Goal: Task Accomplishment & Management: Use online tool/utility

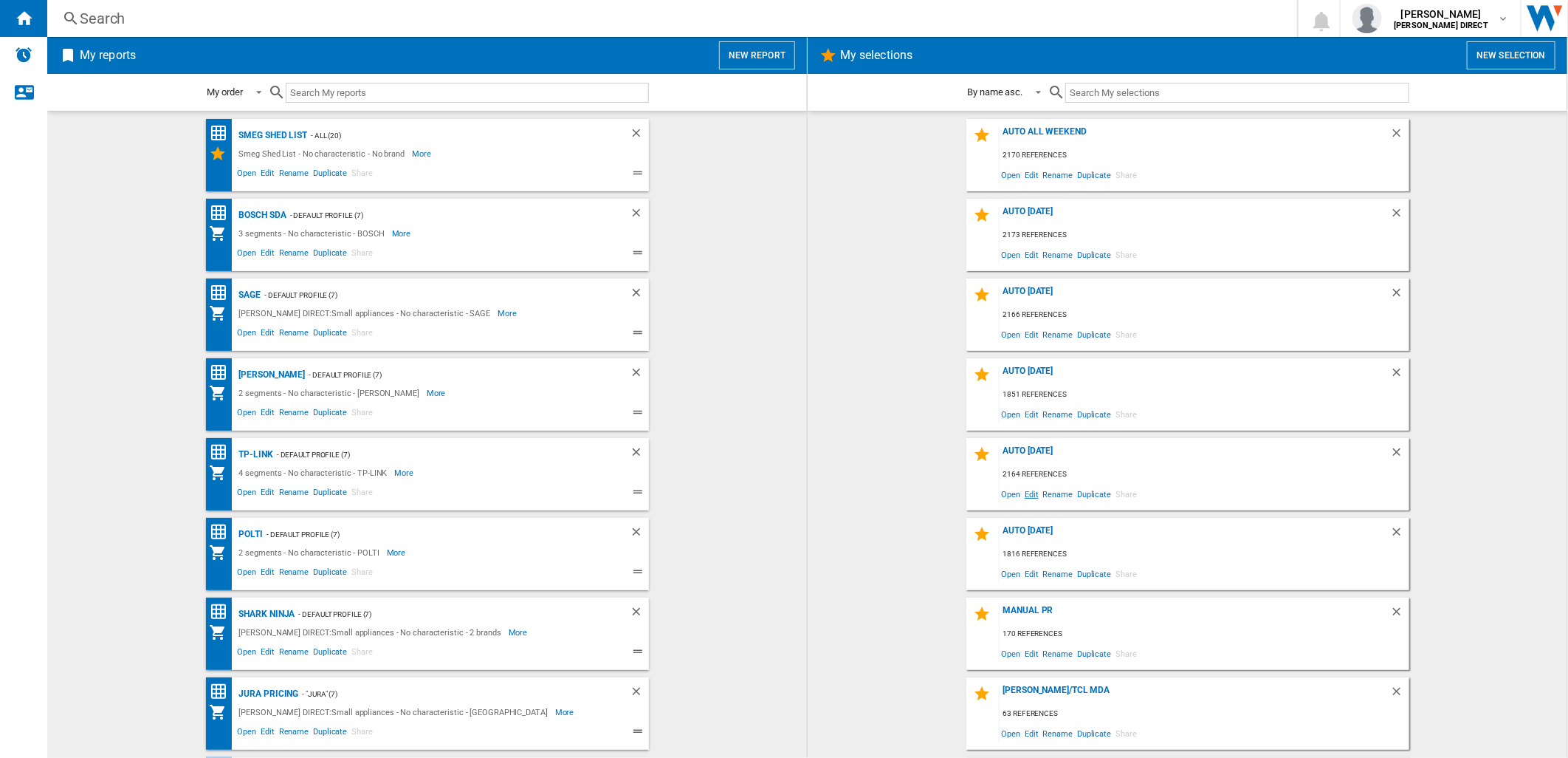
click at [1029, 493] on span "Edit" at bounding box center [1032, 493] width 19 height 20
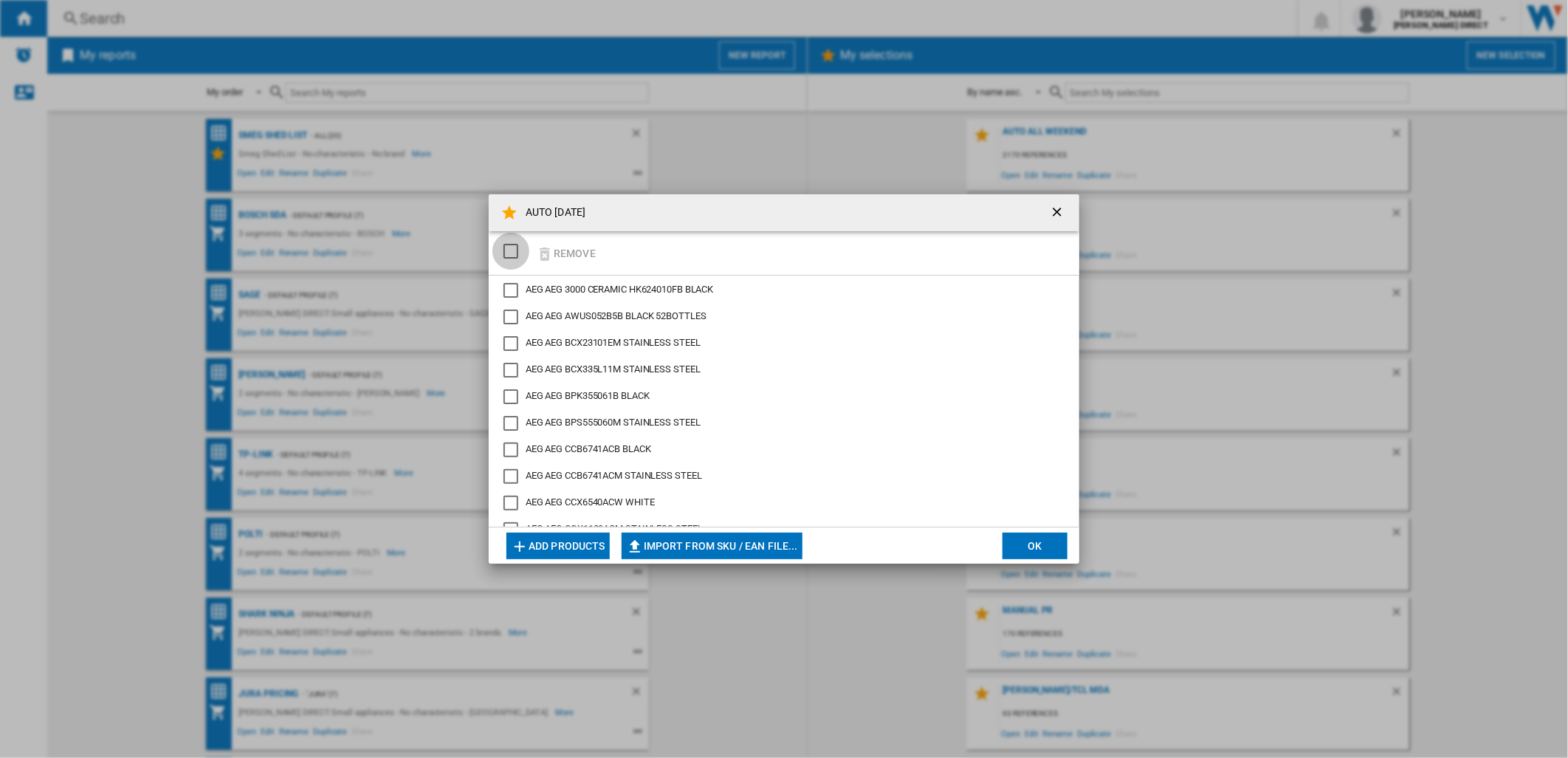
click at [515, 257] on div "SELECTIONS.EDITION_POPUP.SELECT_DESELECT" at bounding box center [510, 251] width 15 height 15
click at [582, 258] on button "Remove" at bounding box center [566, 253] width 69 height 34
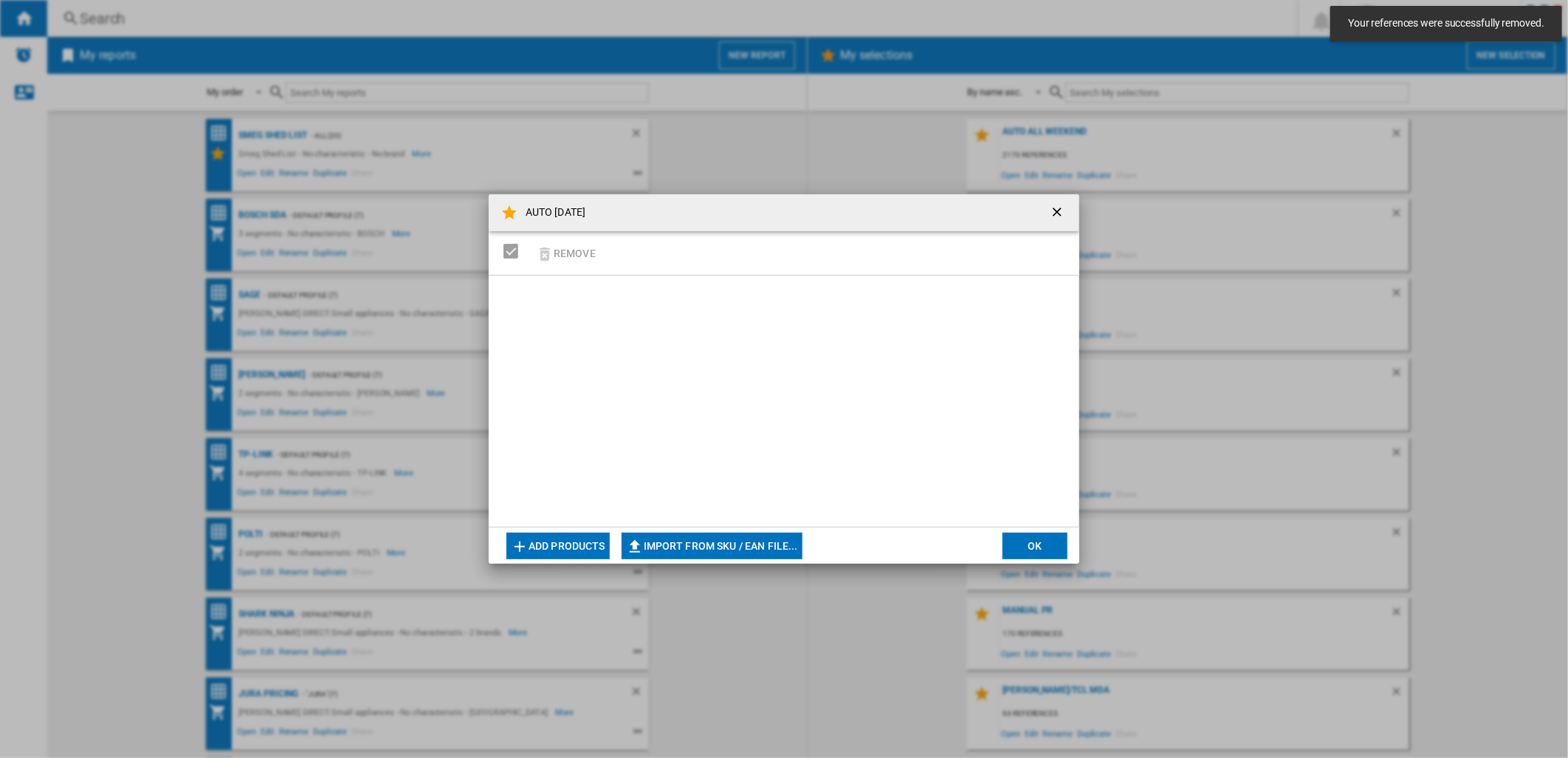
click at [704, 549] on button "Import from SKU / EAN file..." at bounding box center [712, 546] width 181 height 27
type input "**********"
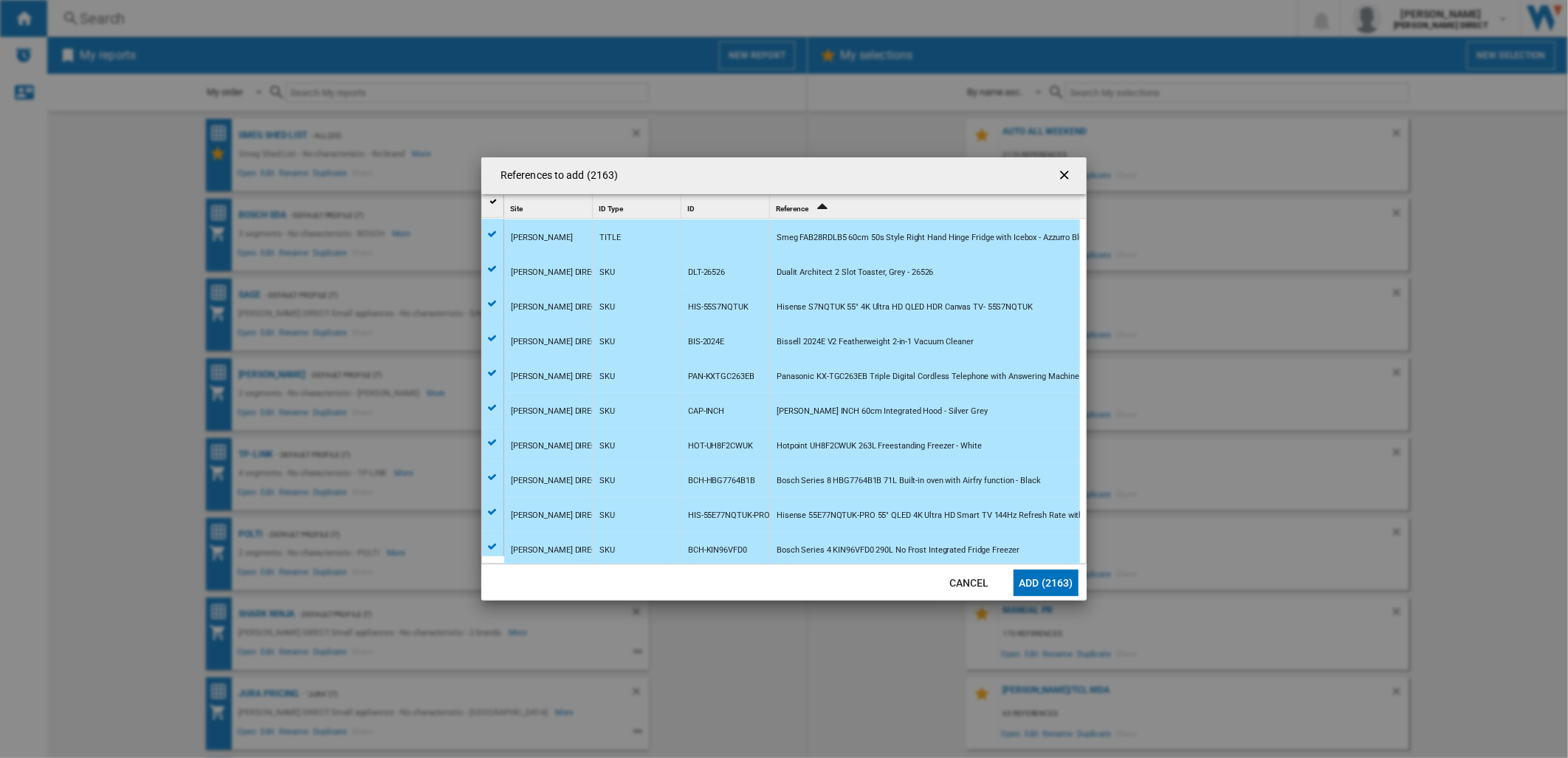
click at [1054, 580] on button "Add (2163)" at bounding box center [1046, 583] width 65 height 27
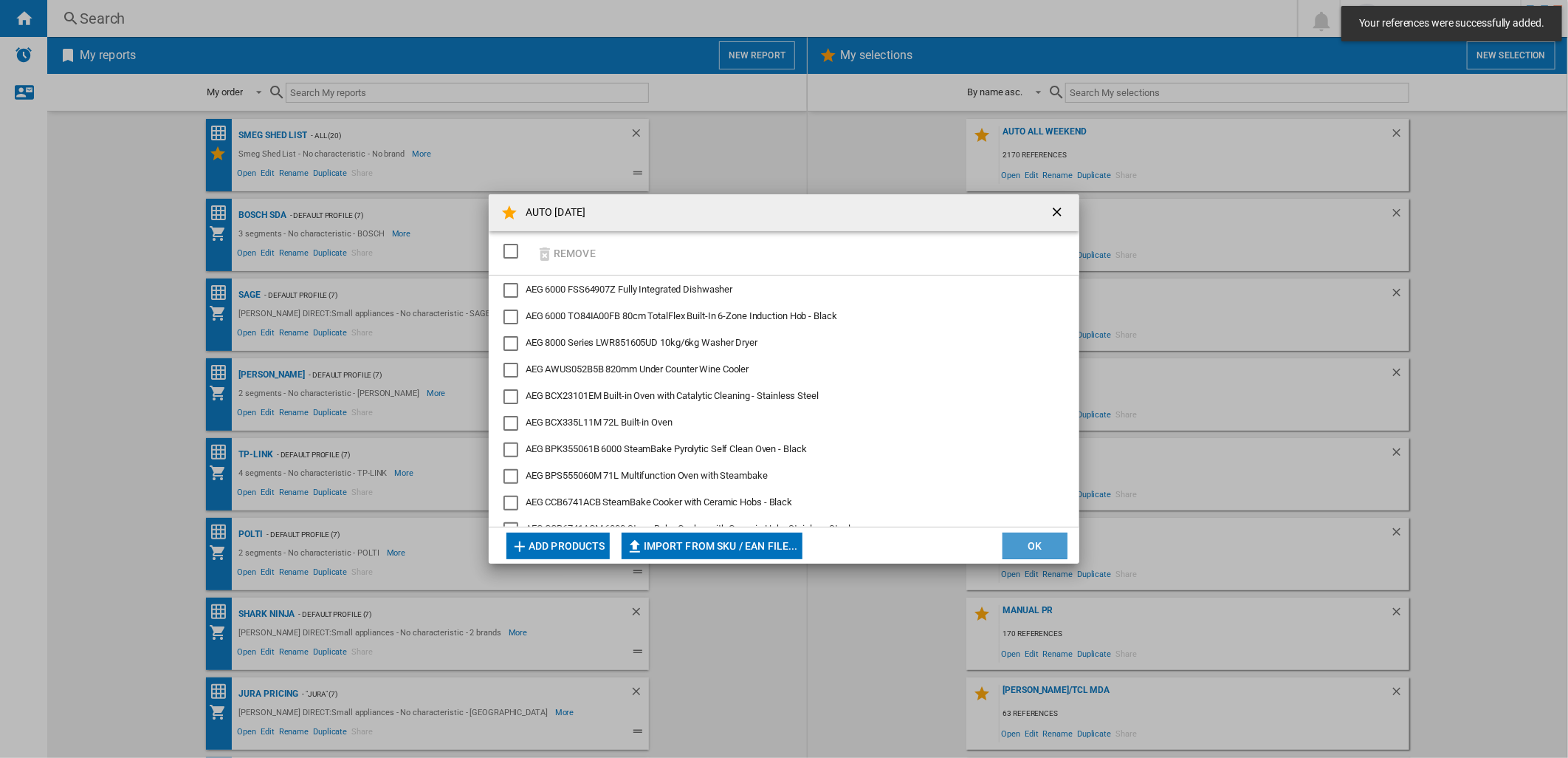
click at [1048, 549] on button "OK" at bounding box center [1035, 546] width 65 height 27
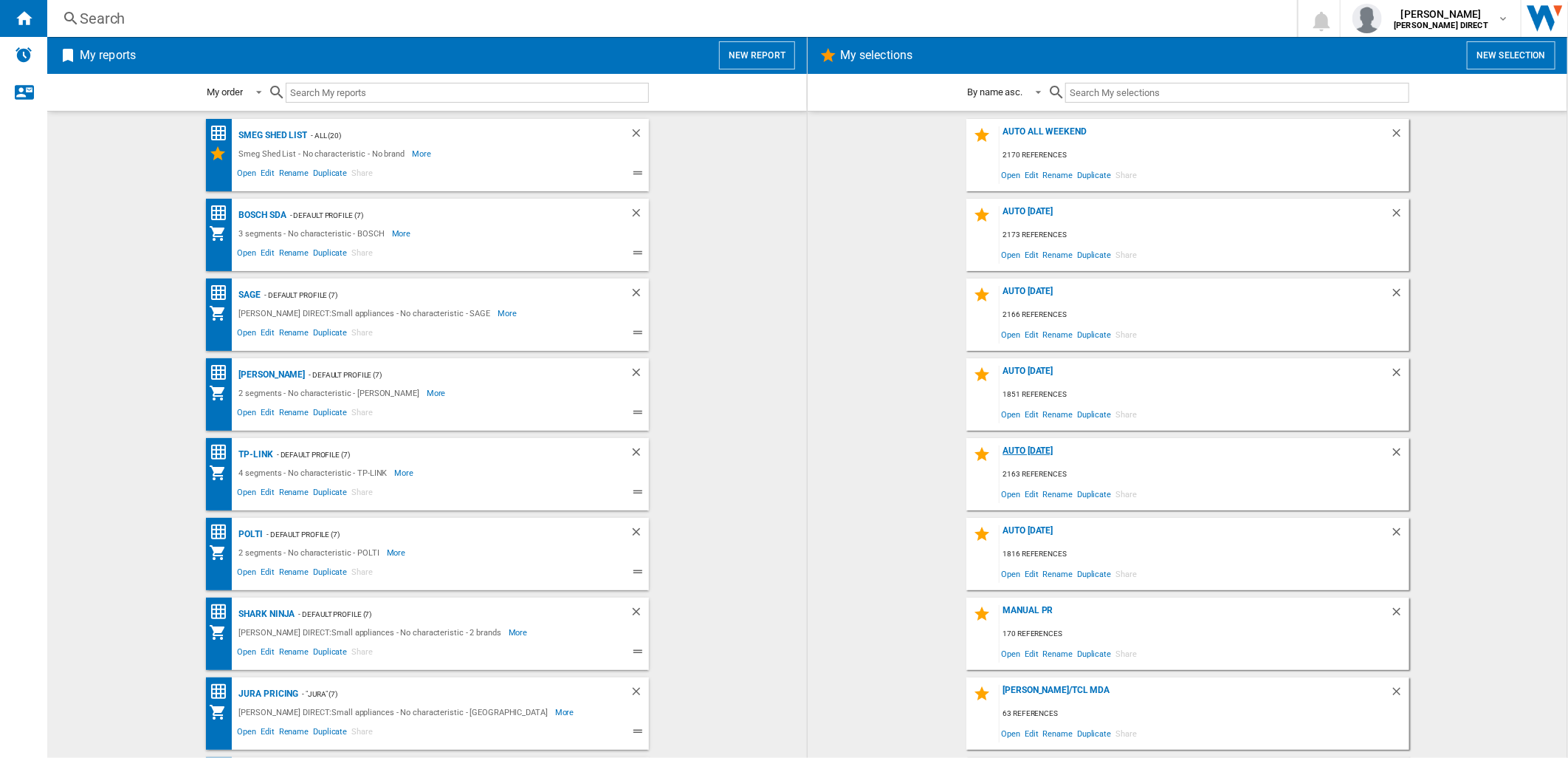
click at [1024, 451] on div "AUTO [DATE]" at bounding box center [1195, 455] width 391 height 20
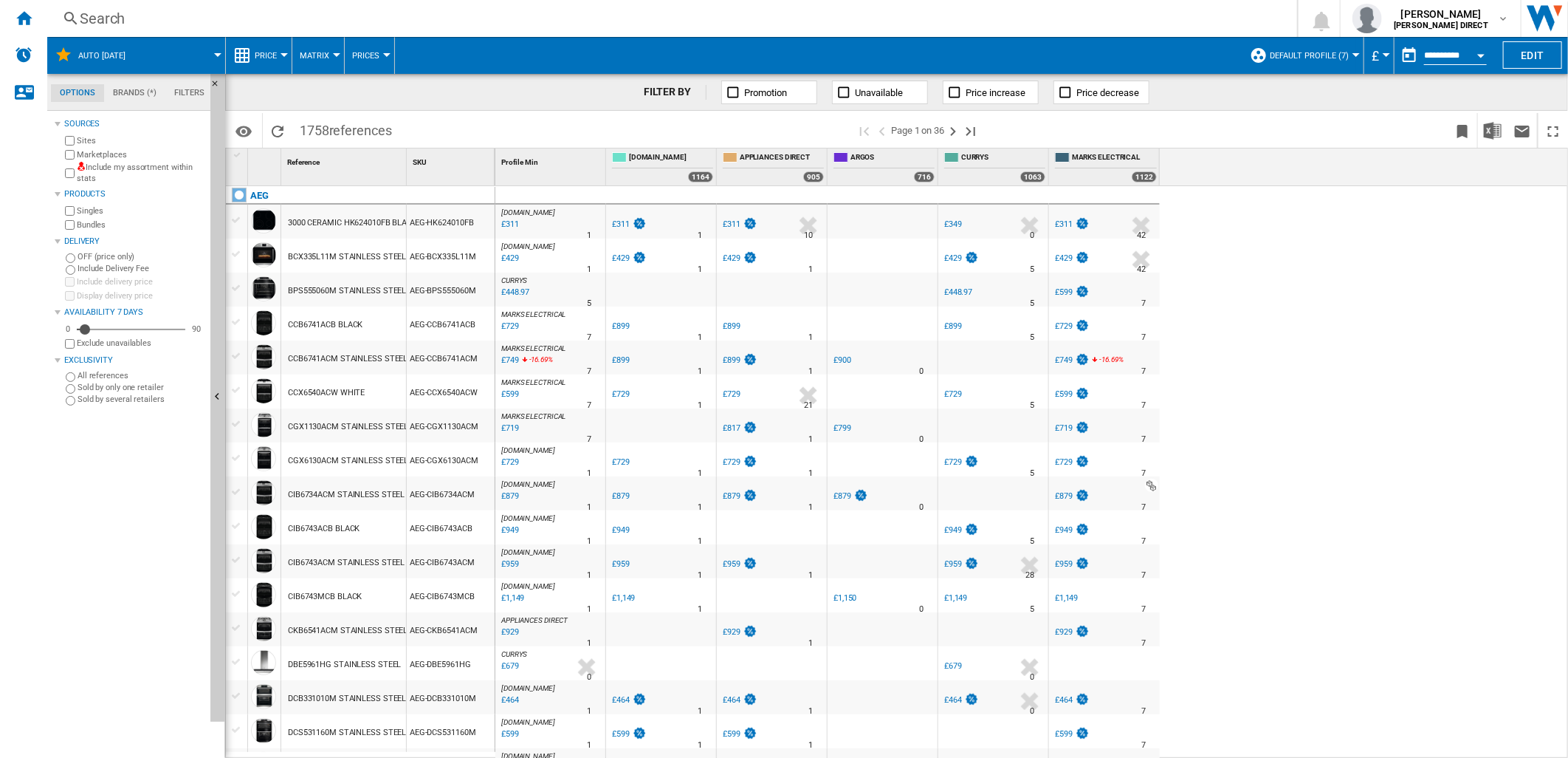
click at [150, 164] on label "Include my assortment within stats" at bounding box center [140, 173] width 128 height 23
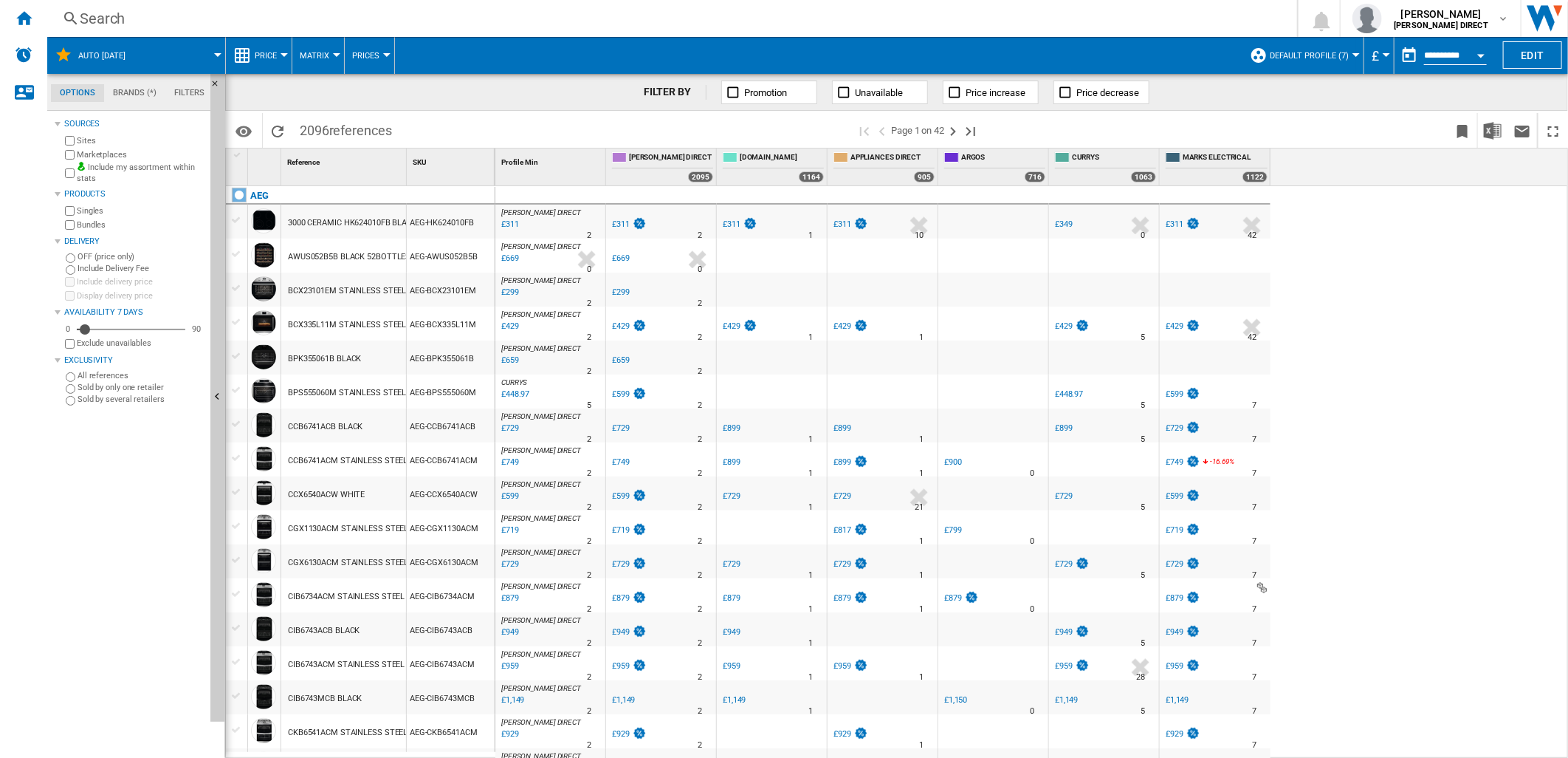
click at [89, 219] on label "Bundles" at bounding box center [140, 225] width 128 height 11
click at [1494, 133] on img "Download in Excel" at bounding box center [1493, 131] width 18 height 18
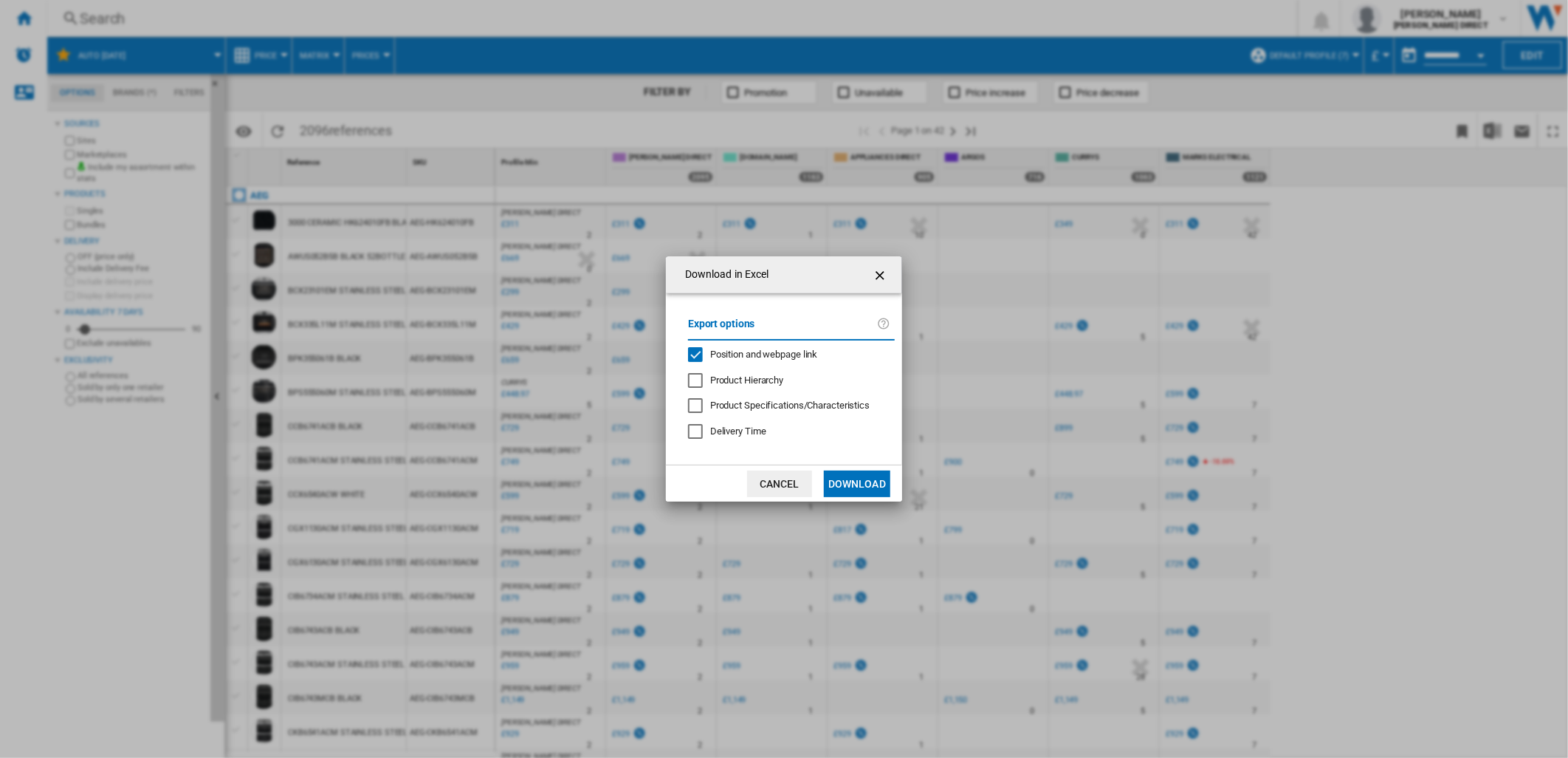
click at [700, 347] on div "Position and webpage link" at bounding box center [695, 354] width 15 height 15
click at [878, 493] on button "Download" at bounding box center [857, 484] width 67 height 27
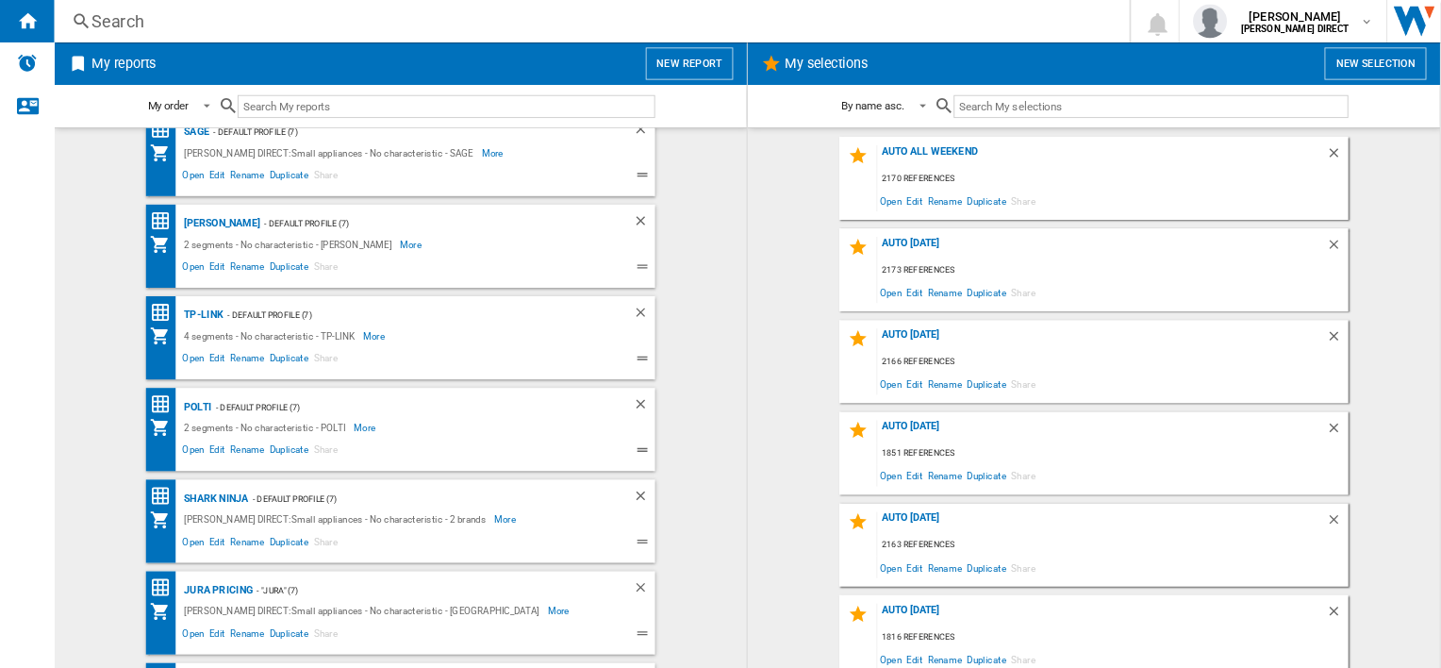
scroll to position [314, 0]
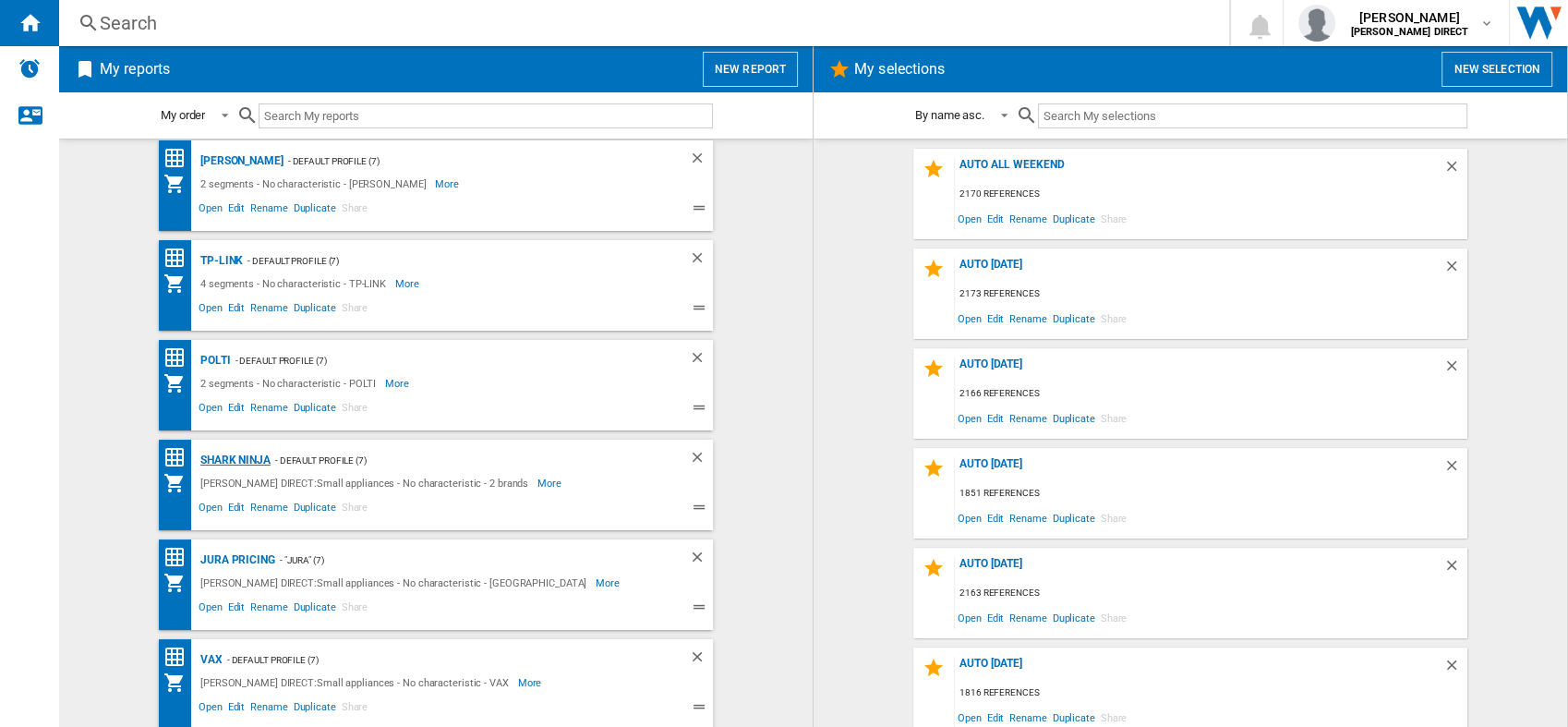
click at [238, 461] on div "Shark Ninja" at bounding box center [233, 460] width 74 height 24
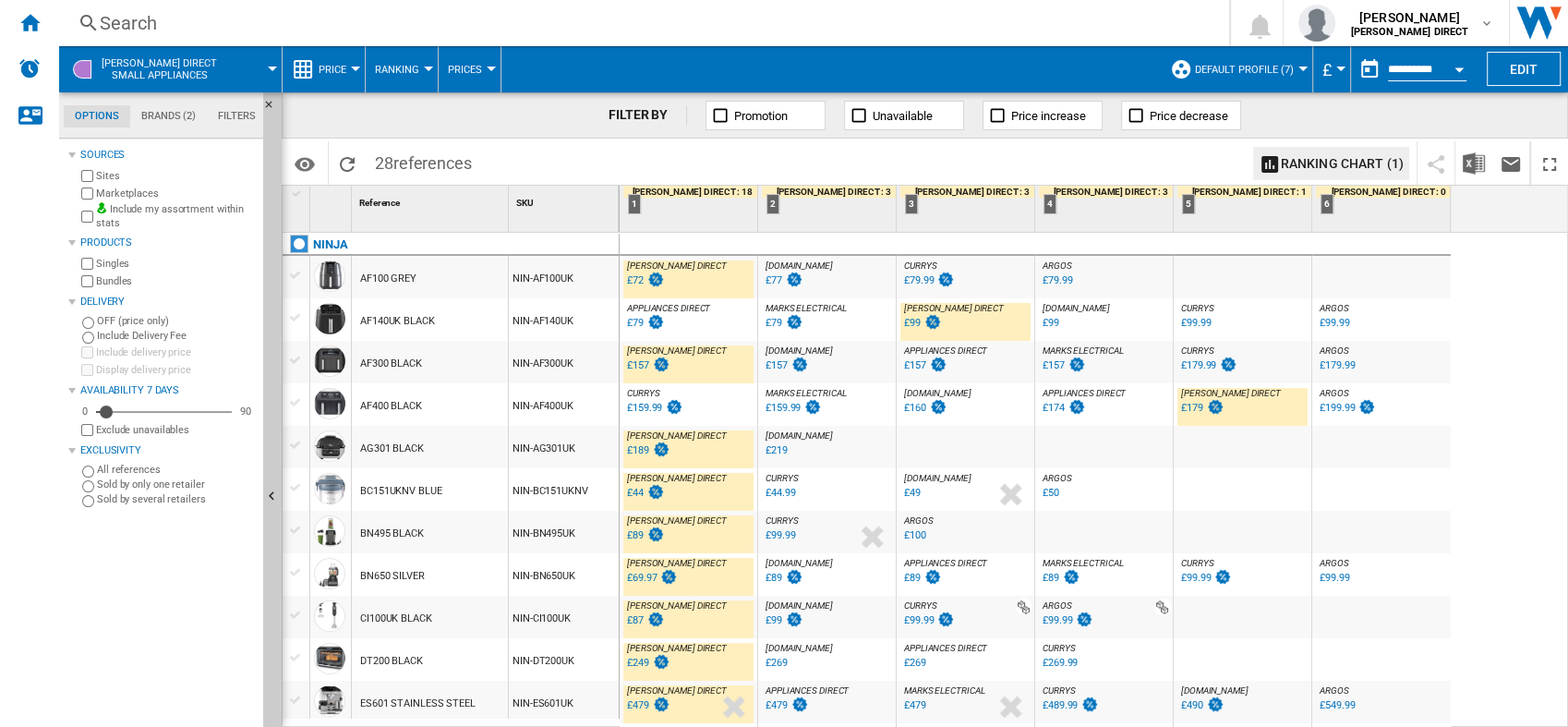
click at [1498, 296] on div "HUGHES DIRECT : HUGHES DIRECT 0.0 % £72 % N/A HUGHES DIRECT : HUGHES DIRECT AO.…" at bounding box center [1095, 481] width 950 height 496
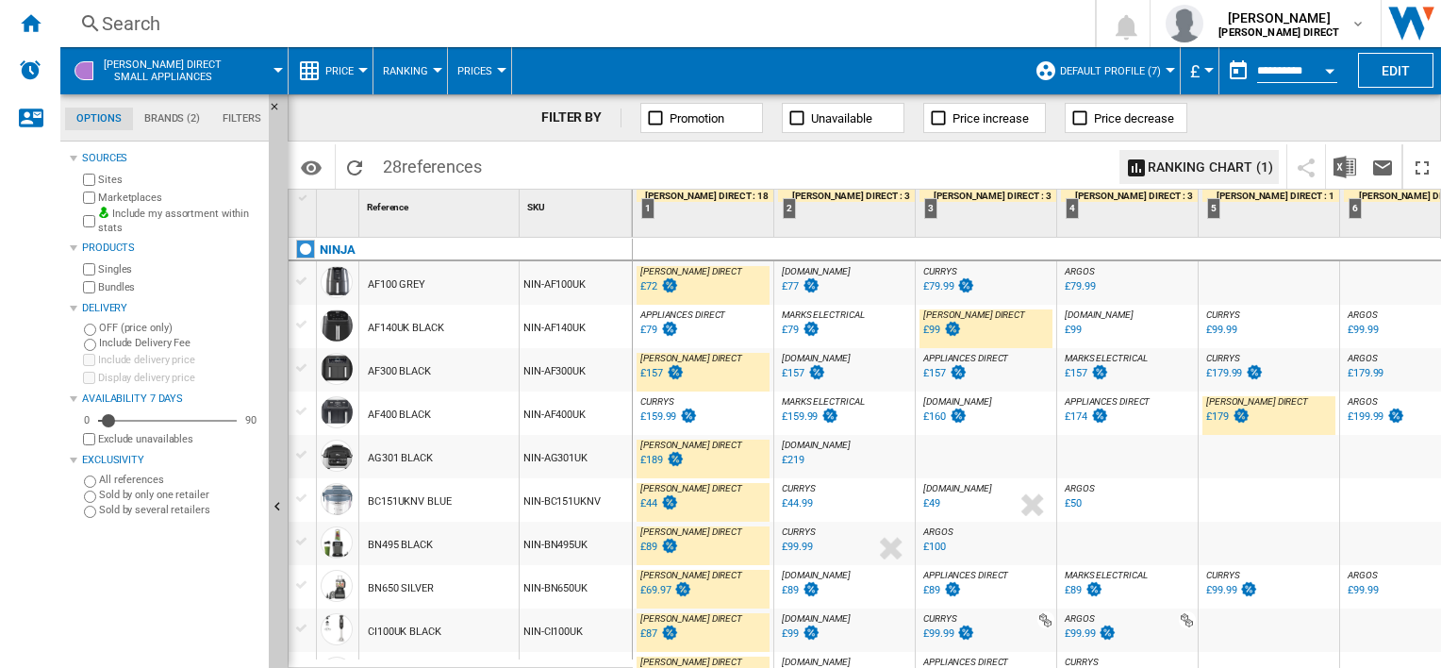
drag, startPoint x: 802, startPoint y: 656, endPoint x: 856, endPoint y: 629, distance: 61.2
click at [650, 283] on div "£72" at bounding box center [648, 286] width 17 height 12
click at [1080, 416] on div "£174" at bounding box center [1076, 416] width 23 height 12
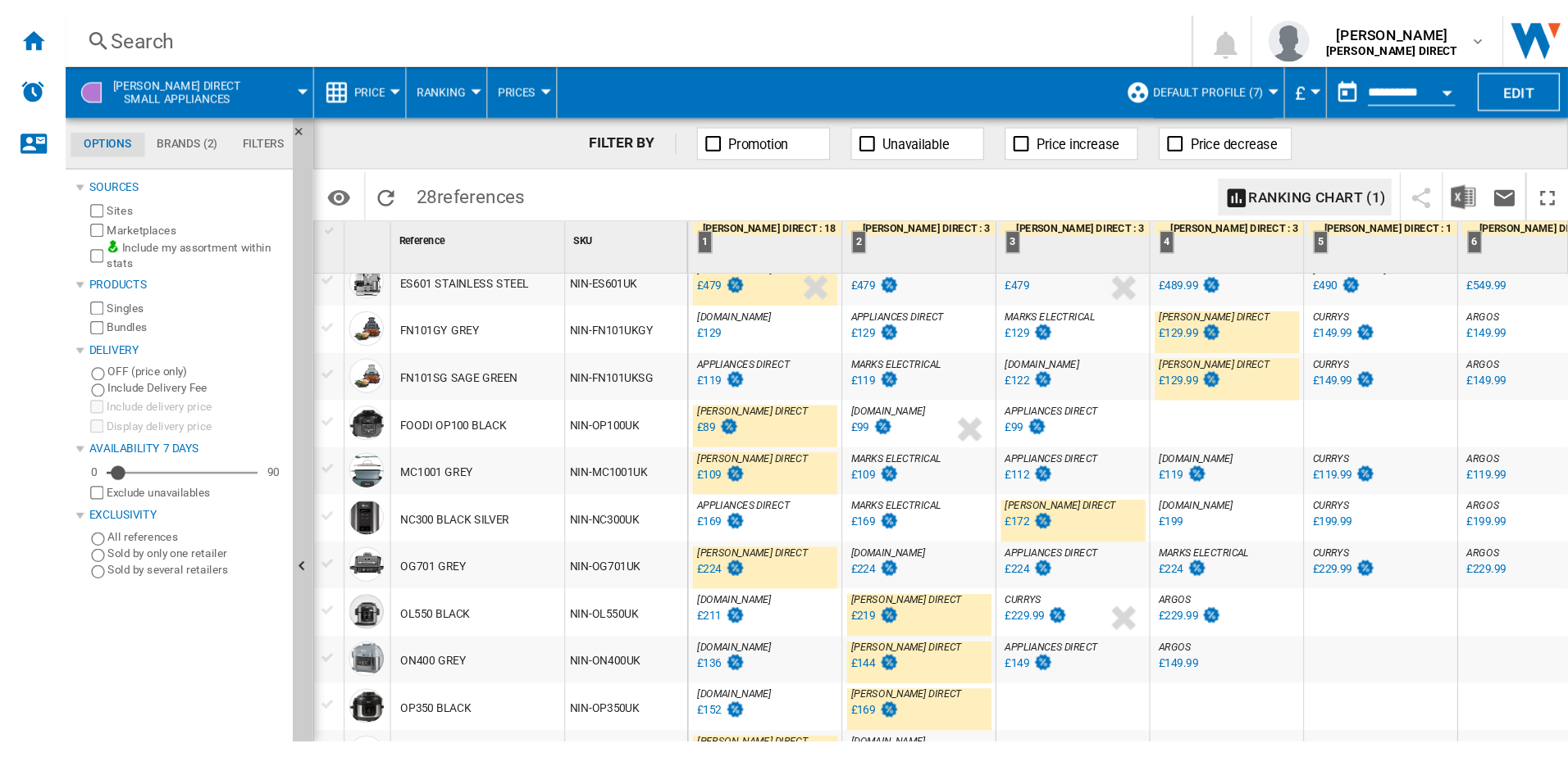
scroll to position [410, 0]
